Goal: Book appointment/travel/reservation

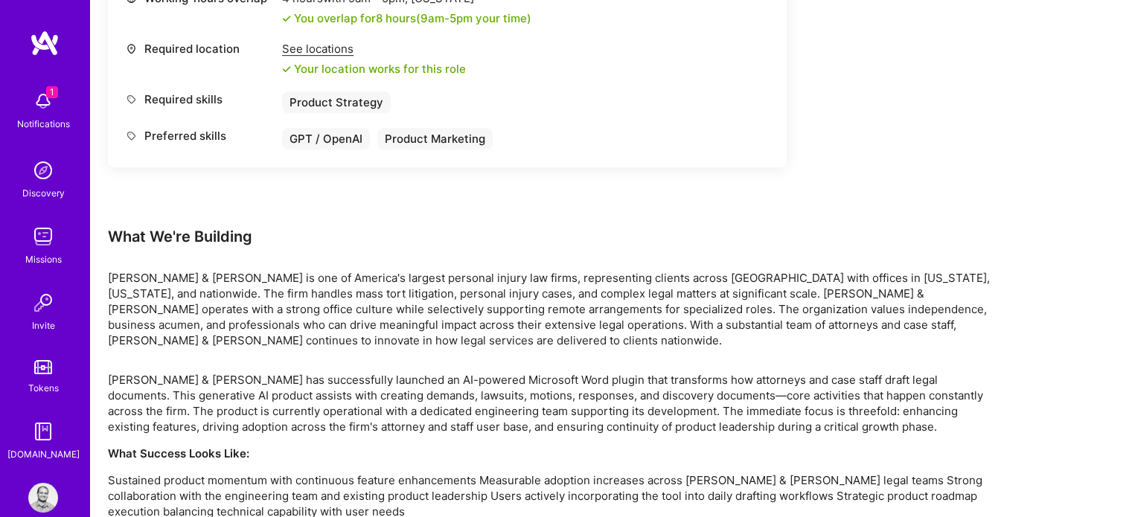
scroll to position [724, 0]
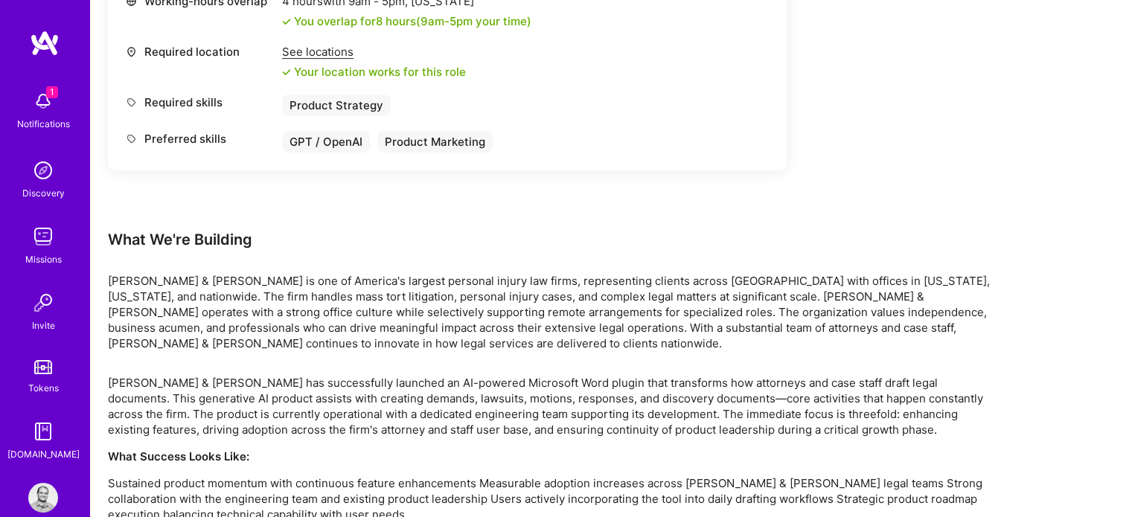
click at [46, 107] on img at bounding box center [43, 101] width 30 height 30
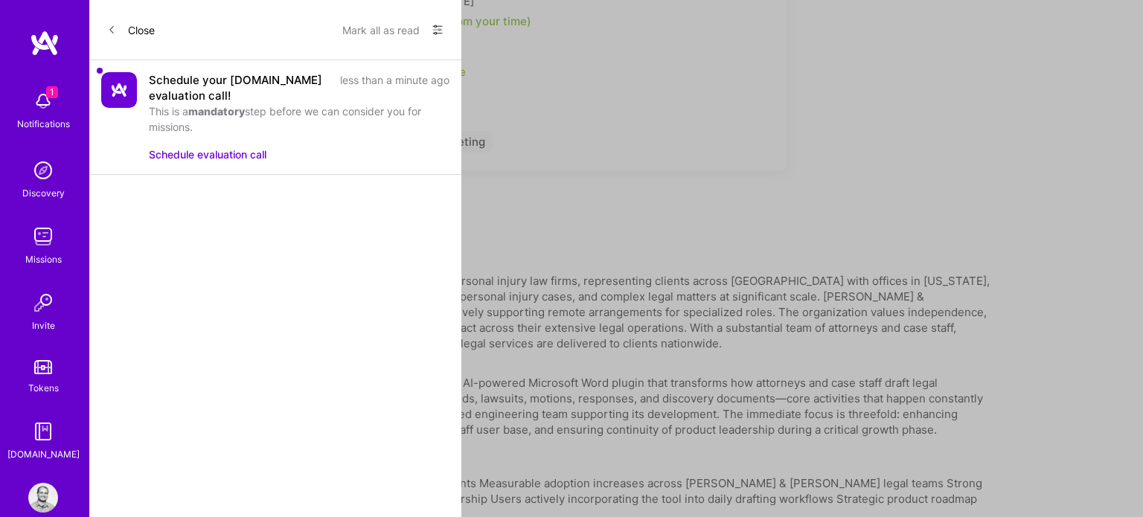
click at [227, 154] on button "Schedule evaluation call" at bounding box center [208, 155] width 118 height 16
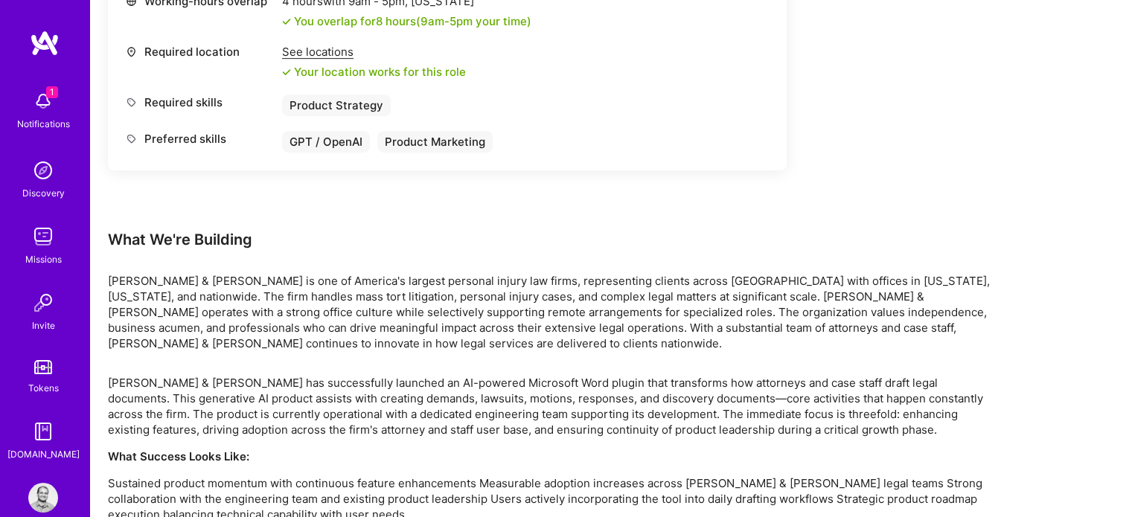
click at [21, 243] on link "Missions" at bounding box center [43, 244] width 92 height 45
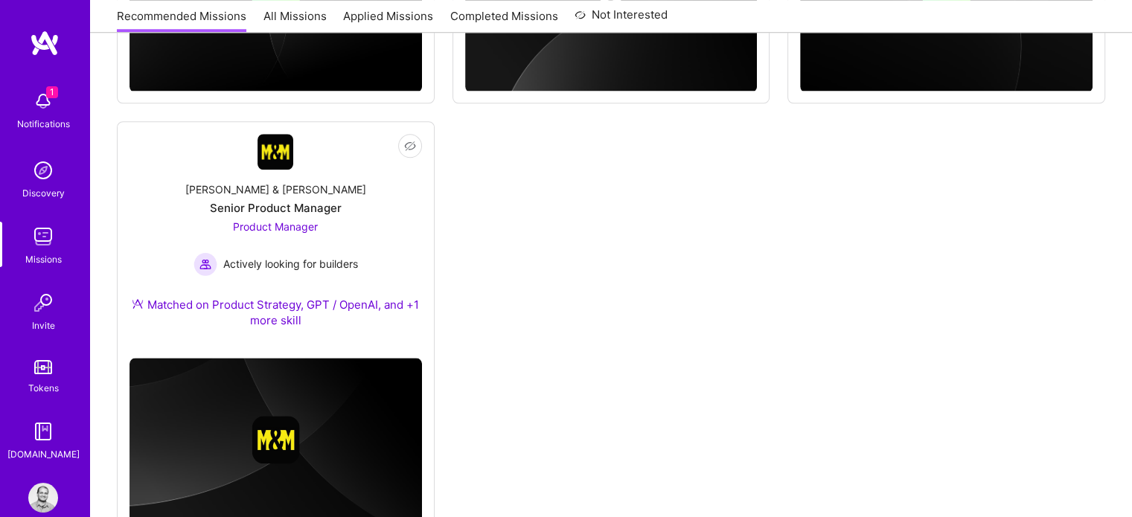
scroll to position [1442, 0]
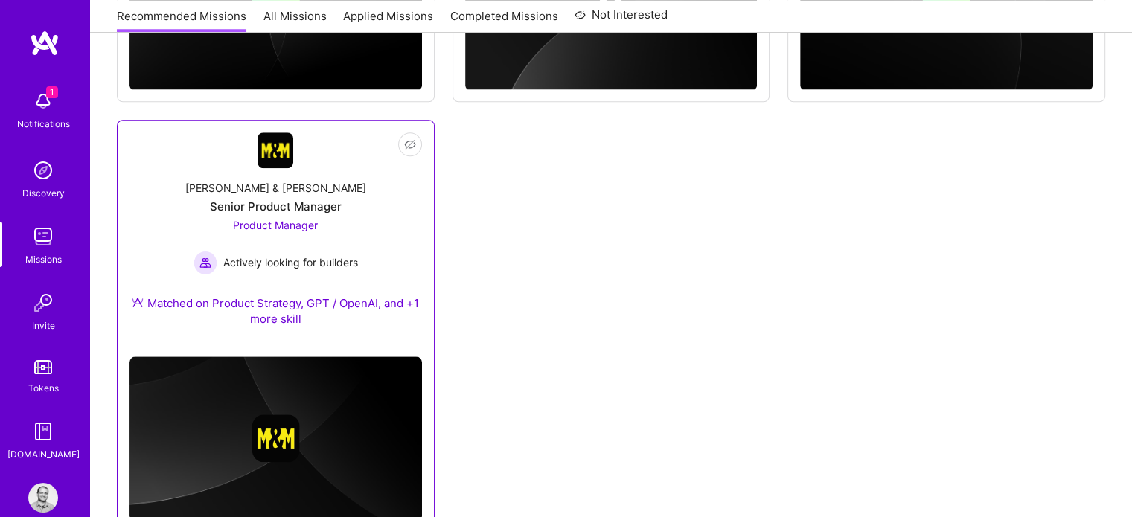
click at [271, 220] on span "Product Manager" at bounding box center [275, 225] width 85 height 13
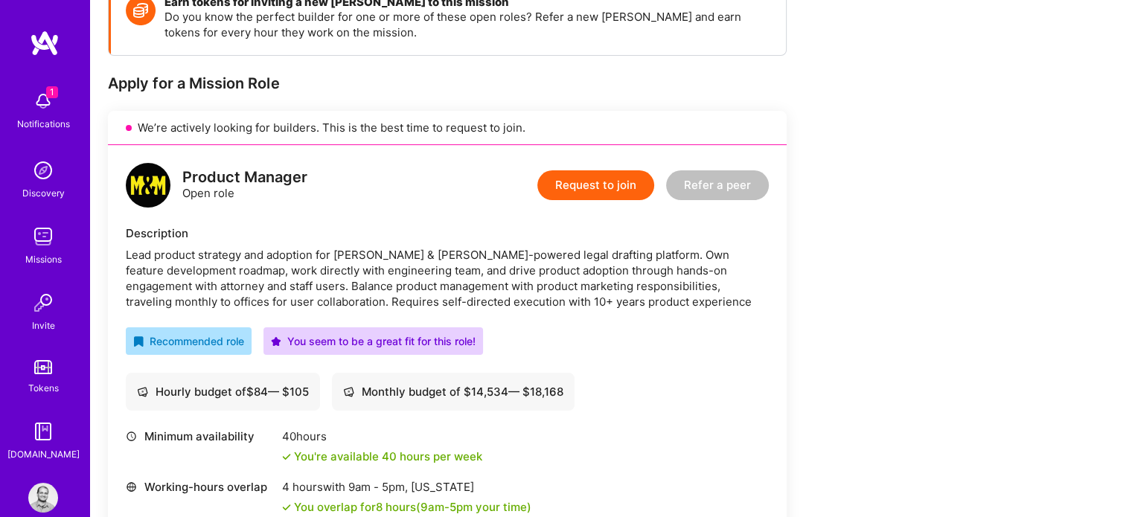
scroll to position [238, 0]
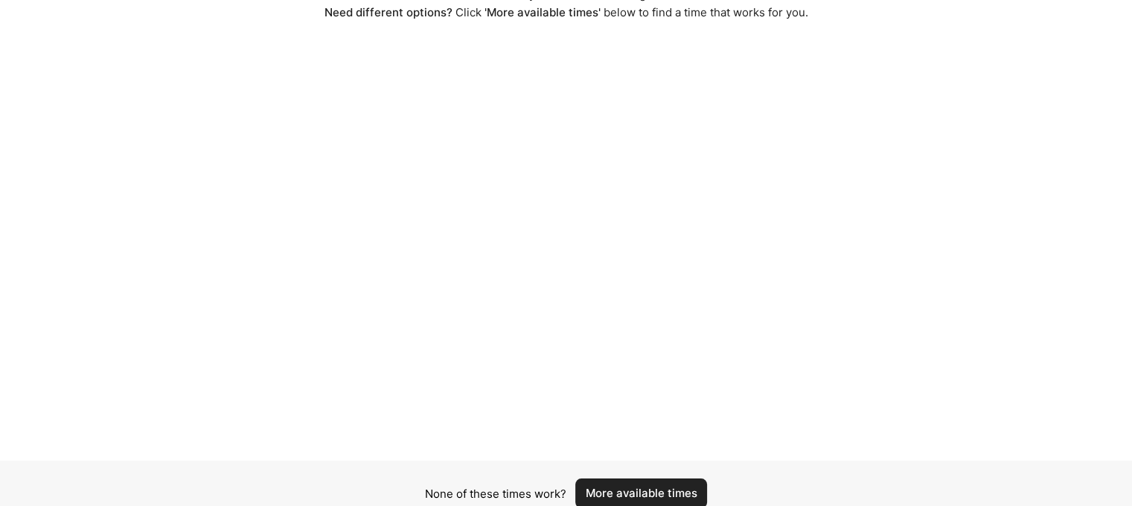
scroll to position [106, 0]
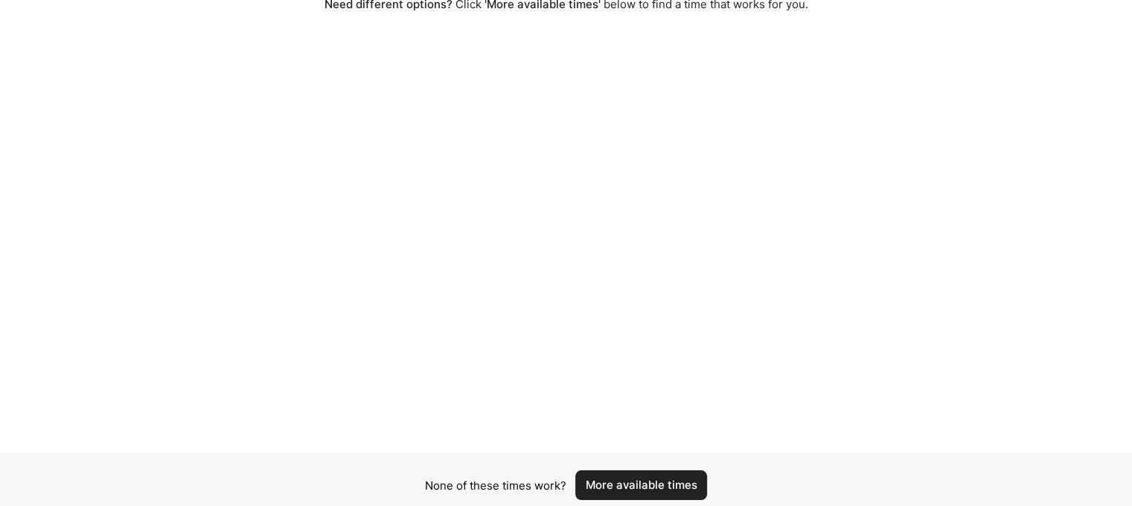
click at [654, 482] on button "More available times" at bounding box center [641, 485] width 132 height 30
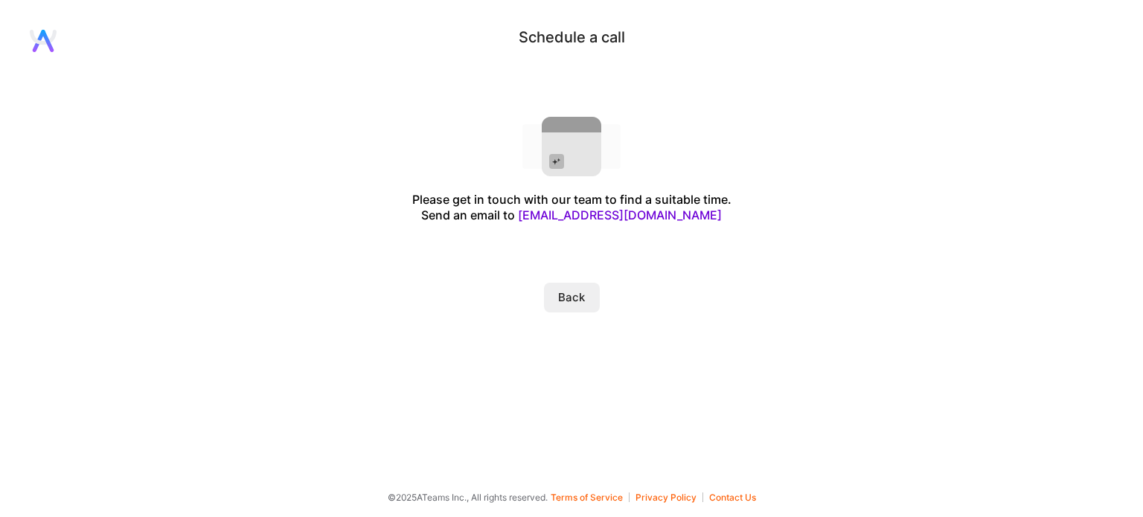
click at [575, 295] on button "Back" at bounding box center [572, 298] width 56 height 30
